Goal: Information Seeking & Learning: Learn about a topic

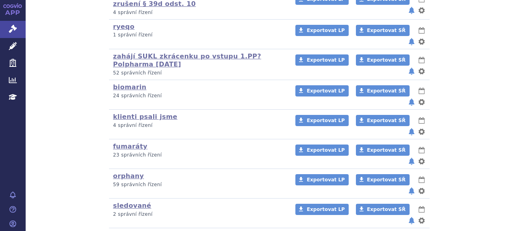
scroll to position [240, 0]
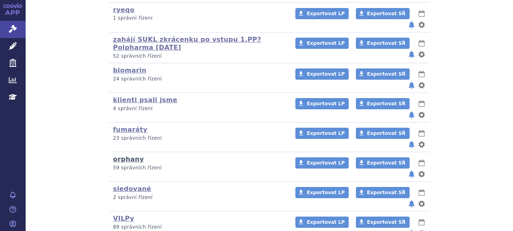
click at [124, 155] on link "orphany" at bounding box center [128, 159] width 31 height 8
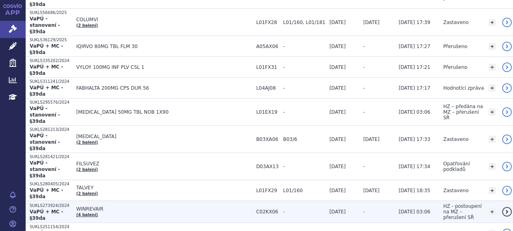
scroll to position [40, 0]
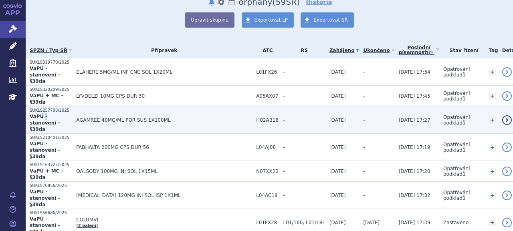
drag, startPoint x: 57, startPoint y: 105, endPoint x: 44, endPoint y: 105, distance: 13.2
click at [44, 114] on strong "VaPÚ - stanovení - §39da" at bounding box center [45, 123] width 30 height 18
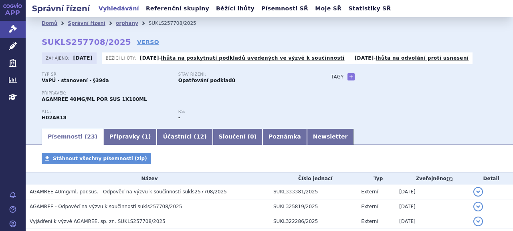
drag, startPoint x: 0, startPoint y: 0, endPoint x: 47, endPoint y: 100, distance: 110.2
click at [47, 100] on span "AGAMREE 40MG/ML POR SUS 1X100ML" at bounding box center [94, 100] width 105 height 6
copy span "AGAMREE"
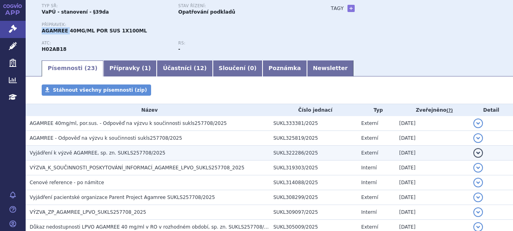
scroll to position [40, 0]
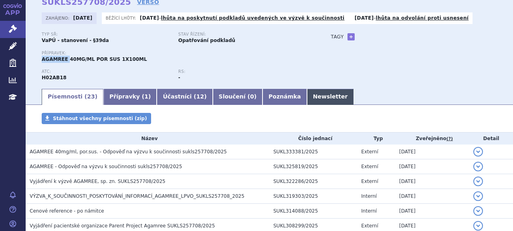
click at [307, 101] on link "Newsletter" at bounding box center [330, 97] width 47 height 16
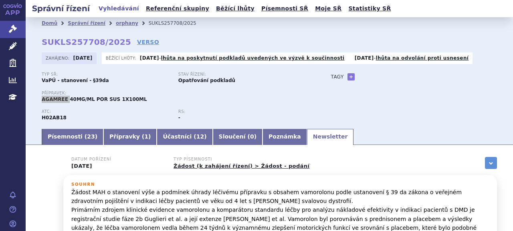
scroll to position [80, 0]
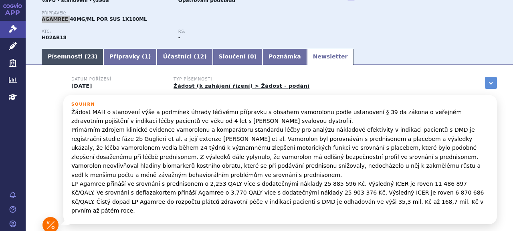
click at [66, 55] on link "Písemnosti ( 23 )" at bounding box center [73, 57] width 62 height 16
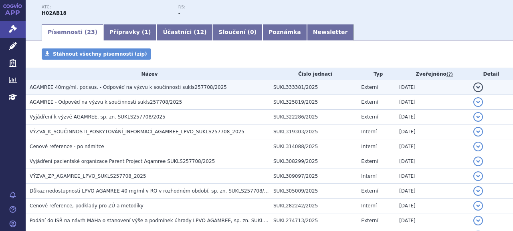
scroll to position [99, 0]
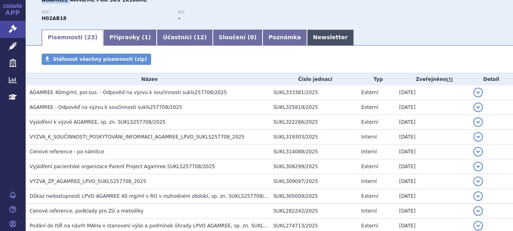
click at [307, 33] on link "Newsletter" at bounding box center [330, 38] width 47 height 16
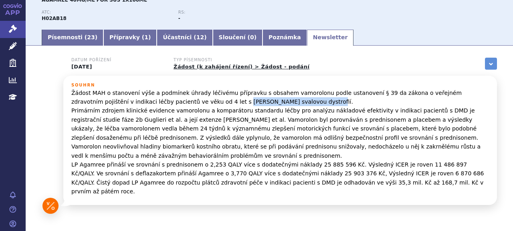
drag, startPoint x: 175, startPoint y: 103, endPoint x: 253, endPoint y: 101, distance: 78.1
click at [253, 101] on p "Žádost MAH o stanovení výše a podmínek úhrady léčivému přípravku s obsahem vamo…" at bounding box center [279, 142] width 417 height 108
copy p "Duchennovou svalovou dystrofií"
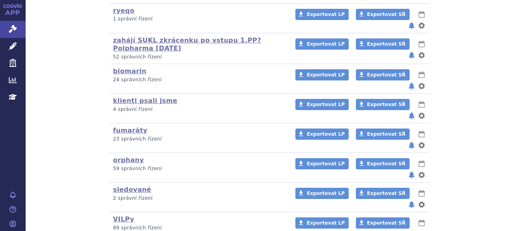
scroll to position [200, 0]
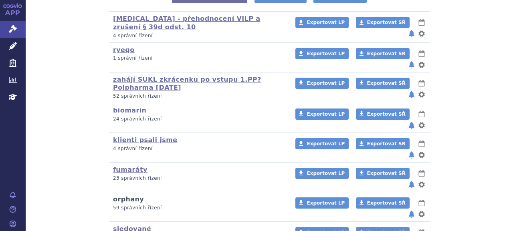
click at [122, 195] on link "orphany" at bounding box center [128, 199] width 31 height 8
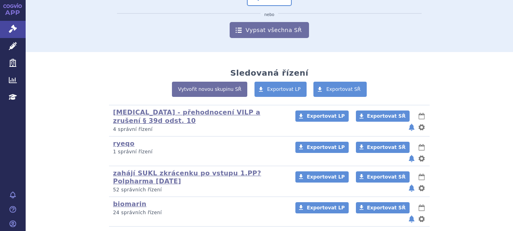
scroll to position [200, 0]
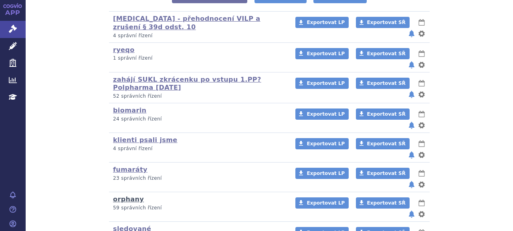
click at [119, 192] on div "orphany (bez ) (sdílená skupina) (Doporučení V/O) 59 správních řízení Exportova…" at bounding box center [269, 206] width 312 height 29
click at [119, 195] on link "orphany" at bounding box center [128, 199] width 31 height 8
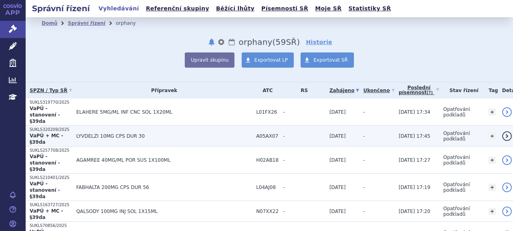
click at [60, 127] on p "SUKLS320209/2025" at bounding box center [51, 130] width 42 height 6
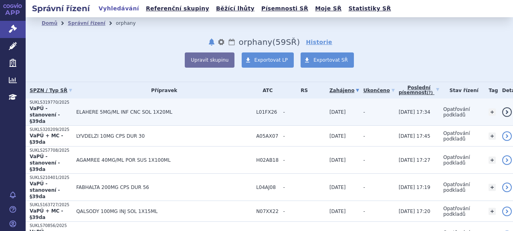
click at [52, 110] on strong "VaPÚ - stanovení - §39da" at bounding box center [45, 115] width 30 height 18
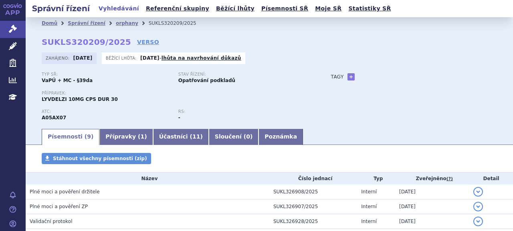
click at [52, 102] on span "LYVDELZI 10MG CPS DUR 30" at bounding box center [80, 100] width 76 height 6
copy span "LYVDELZI"
click at [258, 134] on link "Poznámka" at bounding box center [280, 137] width 44 height 16
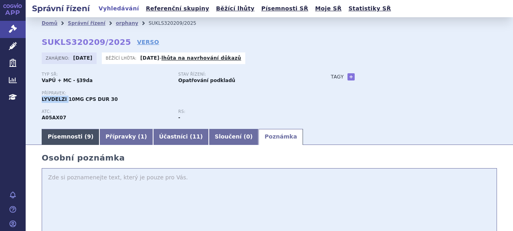
drag, startPoint x: 71, startPoint y: 135, endPoint x: 119, endPoint y: 135, distance: 47.3
click at [71, 135] on link "Písemnosti ( 9 )" at bounding box center [71, 137] width 58 height 16
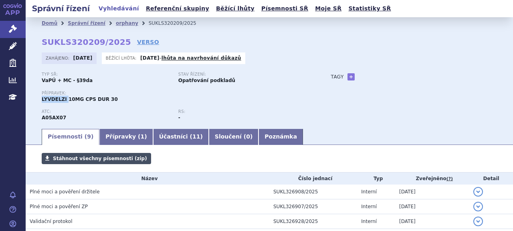
scroll to position [134, 0]
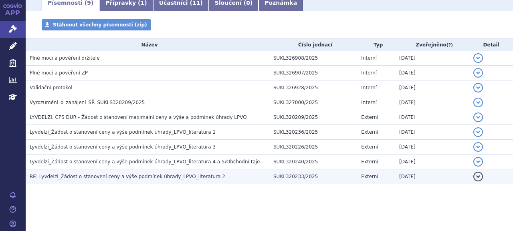
click at [126, 181] on td "RE: Lyvdelzi_Žádost o stanovení ceny a výše podmínek úhrady_LPVO_literatura 2" at bounding box center [147, 176] width 243 height 15
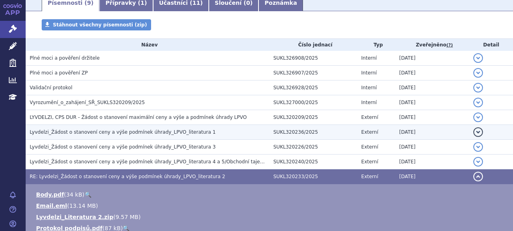
click at [121, 129] on span "Lyvdelzi_Žádost o stanovení ceny a výše podmínek úhrady_LPVO_literatura 1" at bounding box center [123, 132] width 186 height 6
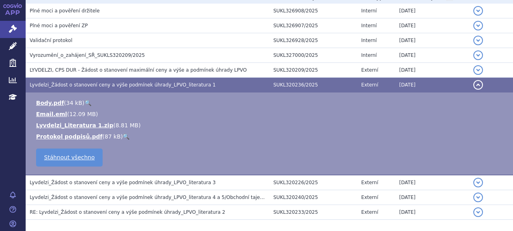
scroll to position [214, 0]
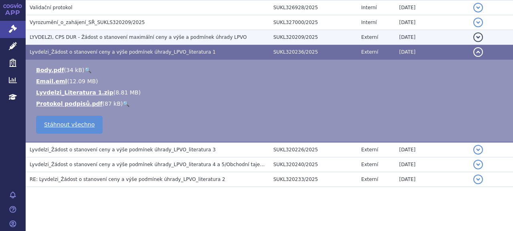
click at [99, 33] on h3 "LYVDELZI, CPS DUR - Žádost o stanovení maximální ceny a výše a podmínek úhrady …" at bounding box center [149, 37] width 239 height 8
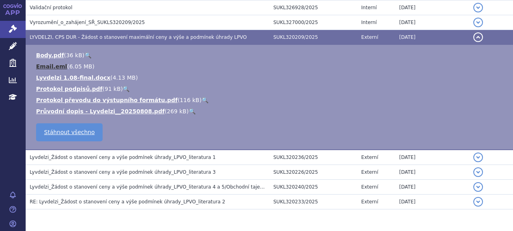
click at [47, 68] on link "Email.eml" at bounding box center [51, 66] width 31 height 6
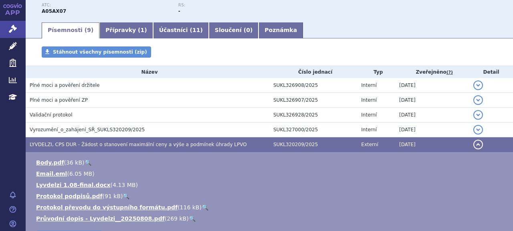
scroll to position [94, 0]
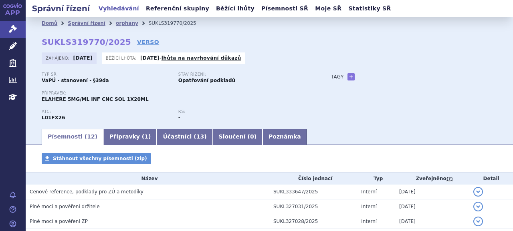
click at [49, 102] on span "ELAHERE 5MG/ML INF CNC SOL 1X20ML" at bounding box center [95, 100] width 107 height 6
copy span "ELAHERE"
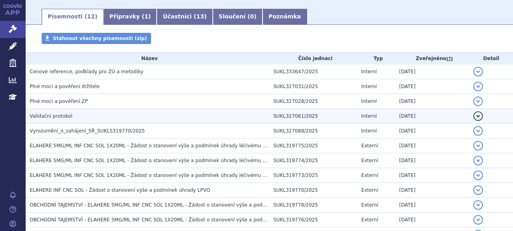
scroll to position [178, 0]
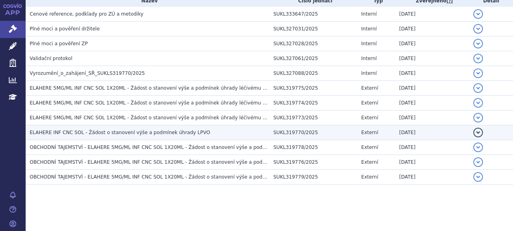
click at [153, 130] on span "ELAHERE INF CNC SOL - Žádost o stanovení výše a podmínek úhrady LPVO" at bounding box center [120, 133] width 180 height 6
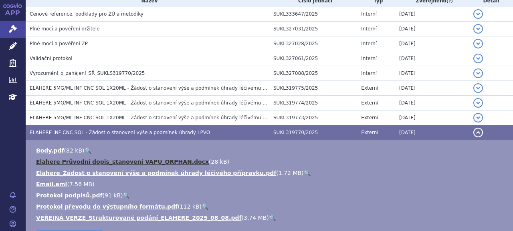
click at [132, 159] on link "Elahere Průvodní dopis_stanovení VAPU_ORPHAN.docx" at bounding box center [122, 162] width 173 height 6
